Goal: Task Accomplishment & Management: Manage account settings

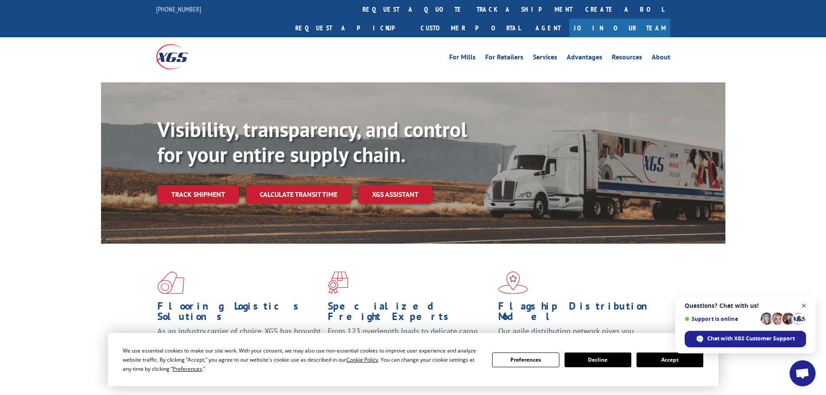
click at [805, 303] on span "Open chat" at bounding box center [803, 305] width 11 height 11
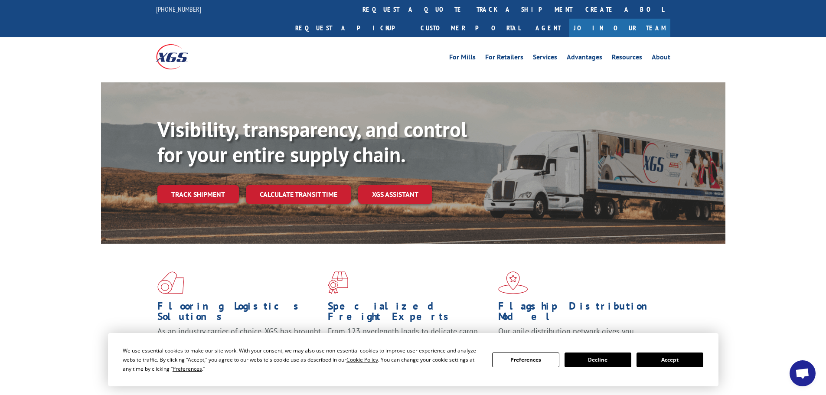
click at [551, 365] on button "Preferences" at bounding box center [525, 359] width 67 height 15
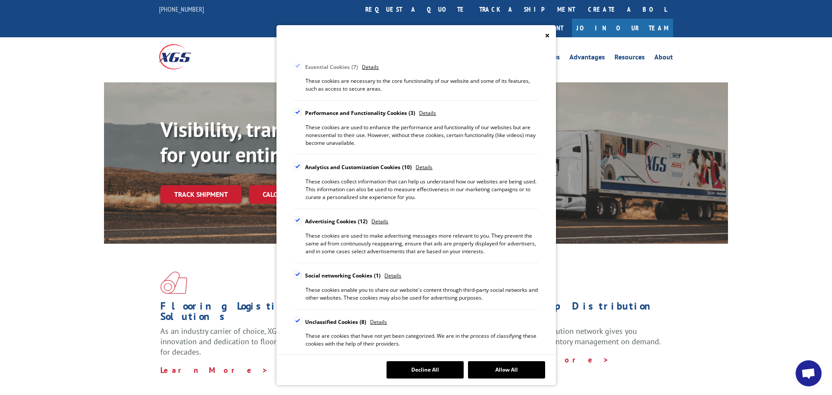
scroll to position [71, 0]
click at [298, 274] on div "Cookie Consent Preferences" at bounding box center [298, 274] width 8 height 8
click at [0, 0] on input "Social networking Cookies 1" at bounding box center [0, 0] width 0 height 0
click at [300, 220] on div "Cookie Consent Preferences" at bounding box center [298, 219] width 8 height 8
click at [0, 0] on input "Advertising Cookies 12" at bounding box center [0, 0] width 0 height 0
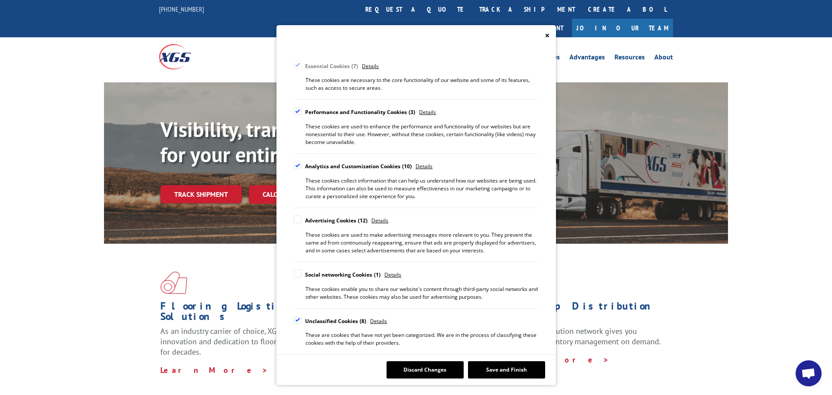
click at [301, 322] on div "Cookie Consent Preferences" at bounding box center [298, 320] width 8 height 8
click at [0, 0] on input "Unclassified Cookies 8" at bounding box center [0, 0] width 0 height 0
click at [492, 372] on button "Save and Finish" at bounding box center [506, 369] width 77 height 17
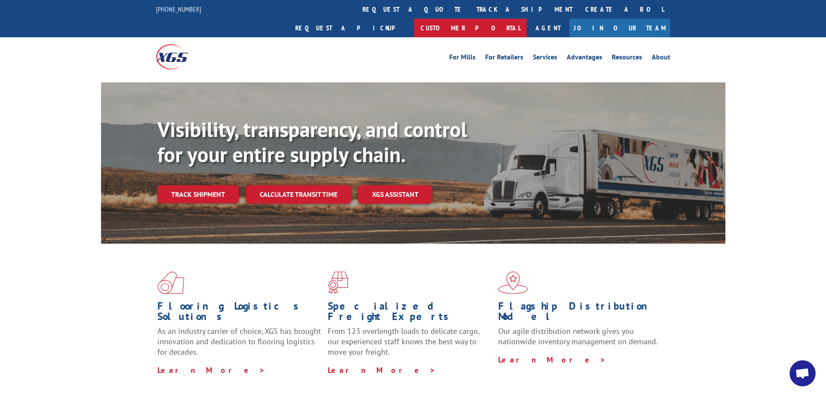
click at [527, 19] on link "Customer Portal" at bounding box center [470, 28] width 113 height 19
